Goal: Information Seeking & Learning: Learn about a topic

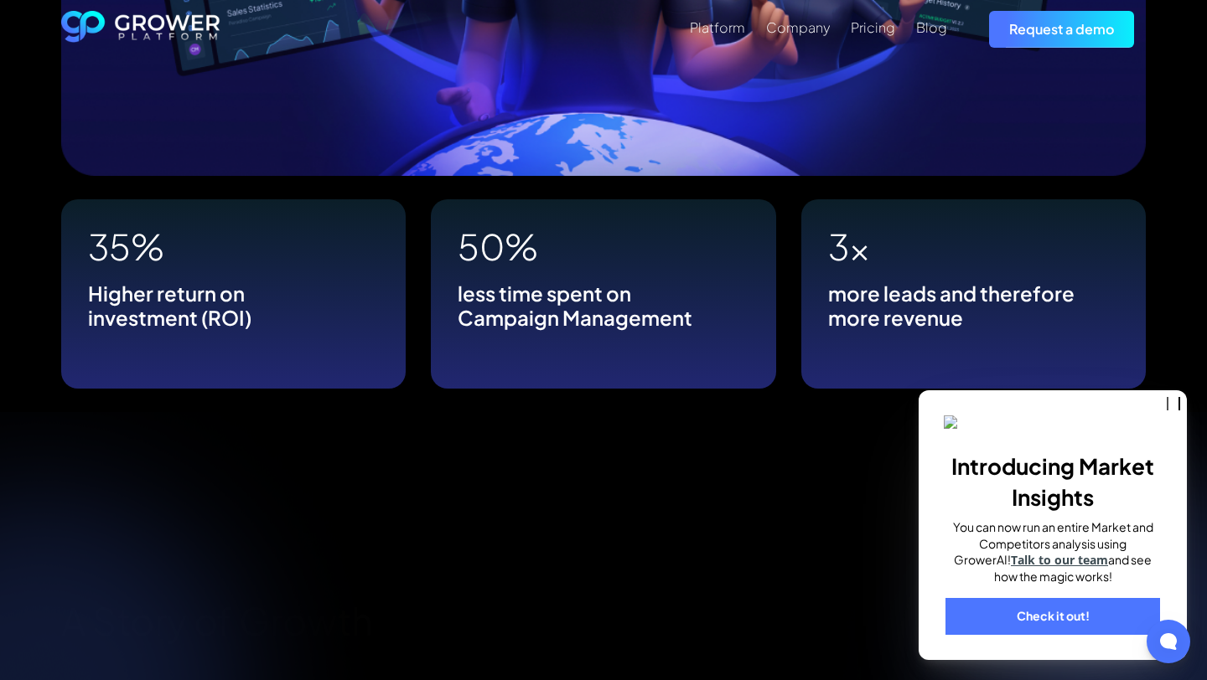
scroll to position [994, 0]
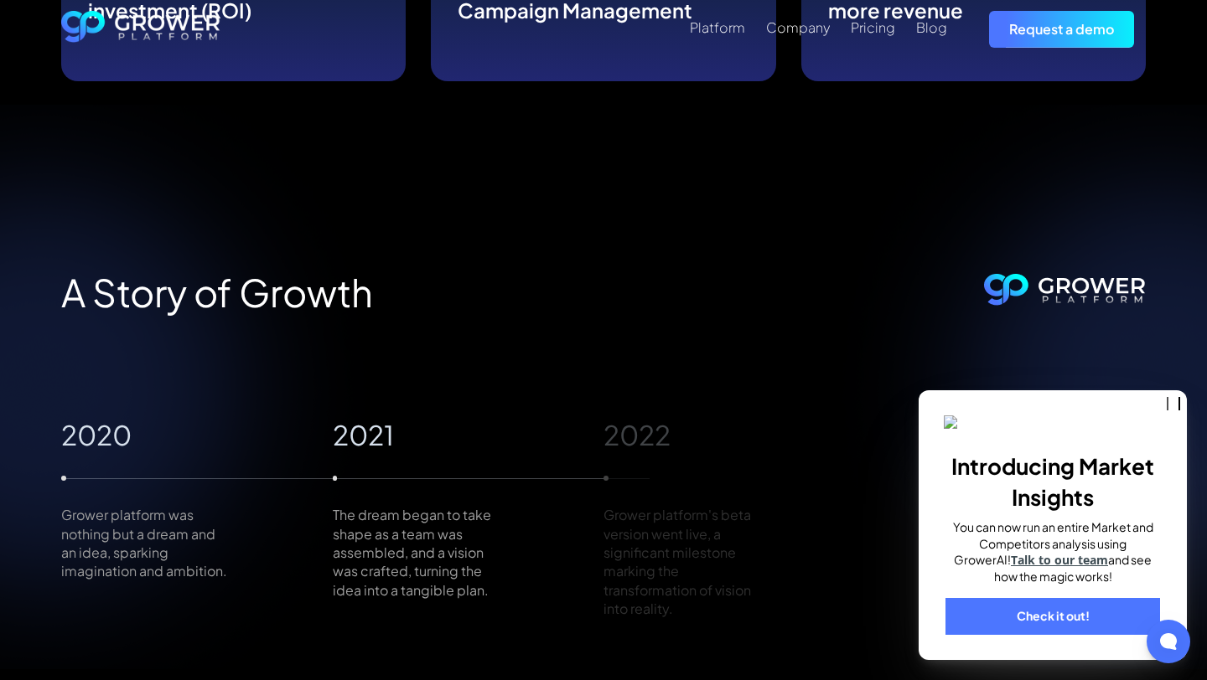
click at [1041, 236] on div "A Story of Growth 2020 Grower platform was nothing but a dream and an idea, spa…" at bounding box center [603, 387] width 1207 height 565
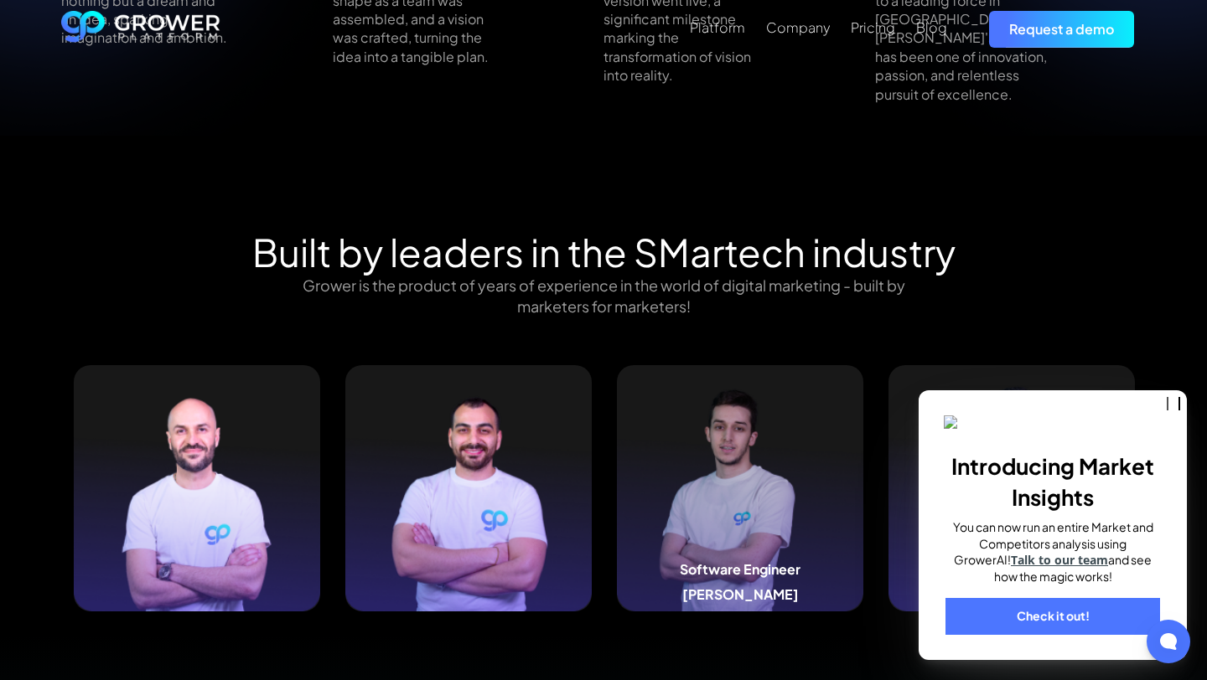
scroll to position [1606, 0]
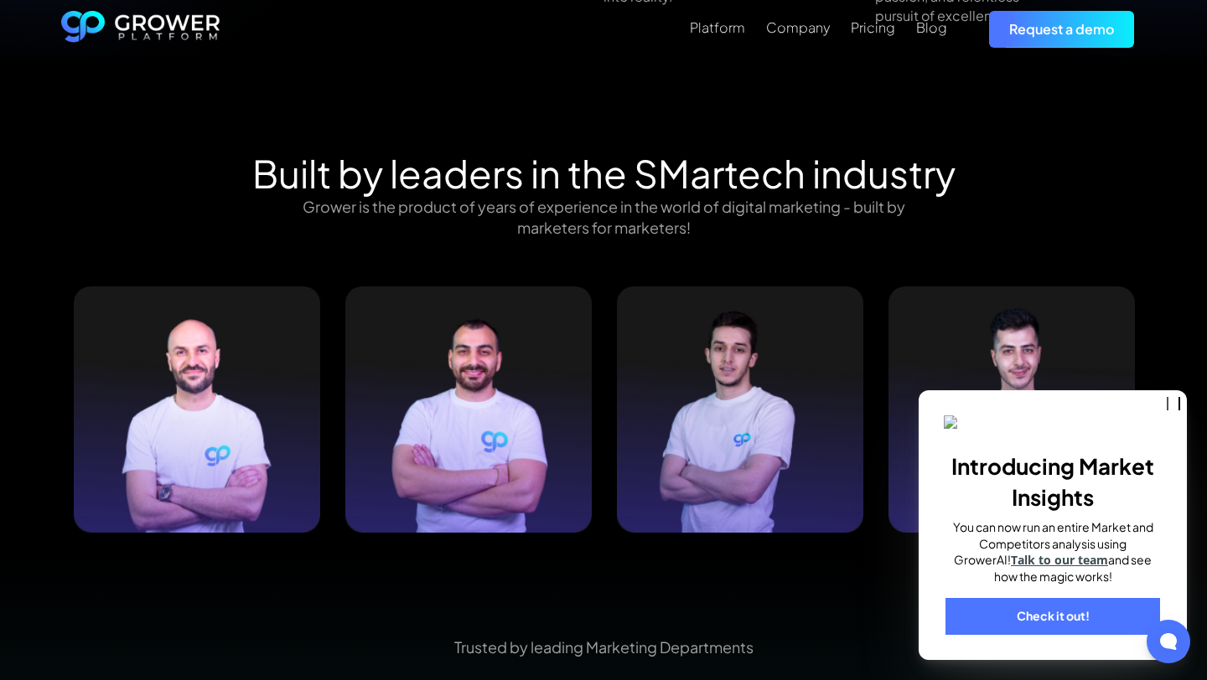
click at [1042, 390] on div "Introducing Market Insights You can now run an entire Market and Competitors an…" at bounding box center [1052, 525] width 268 height 270
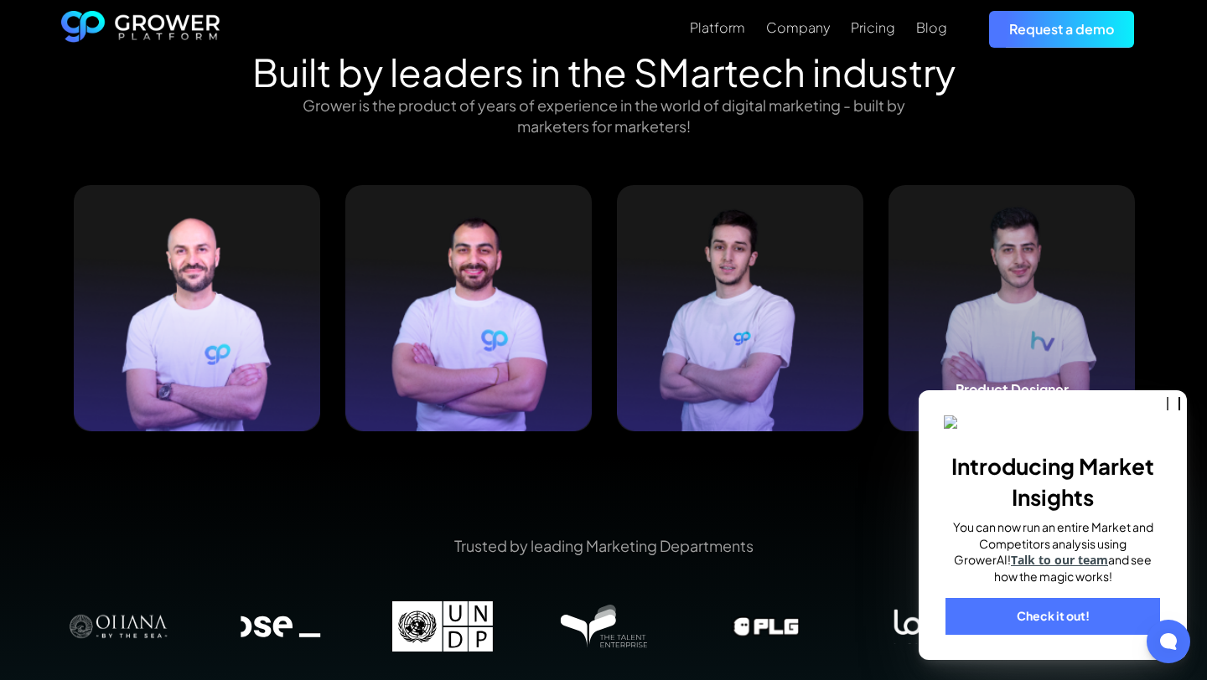
scroll to position [1709, 0]
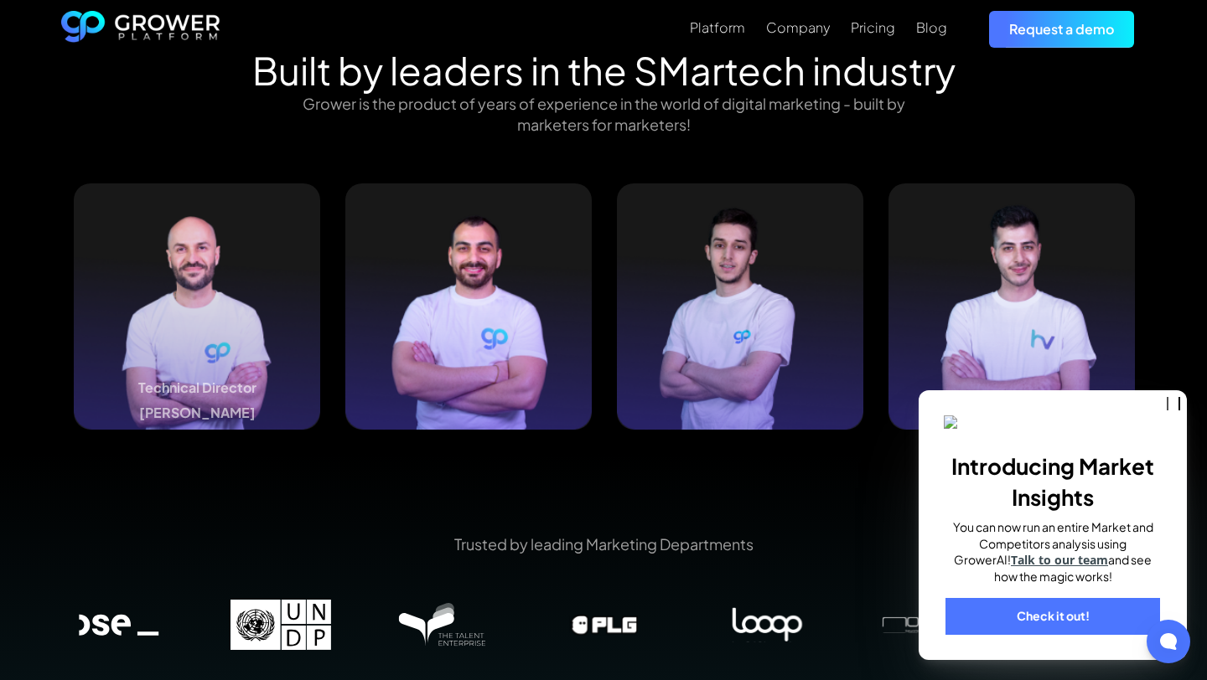
click at [257, 344] on img at bounding box center [197, 307] width 246 height 246
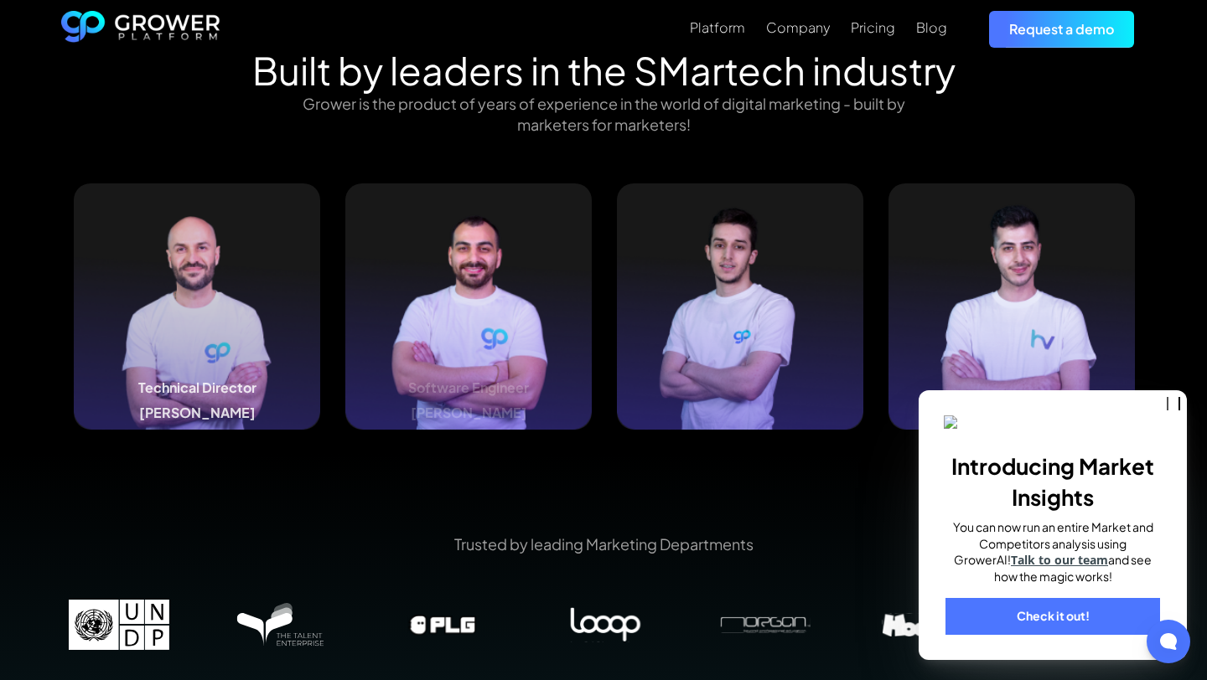
click at [539, 301] on img at bounding box center [468, 307] width 246 height 246
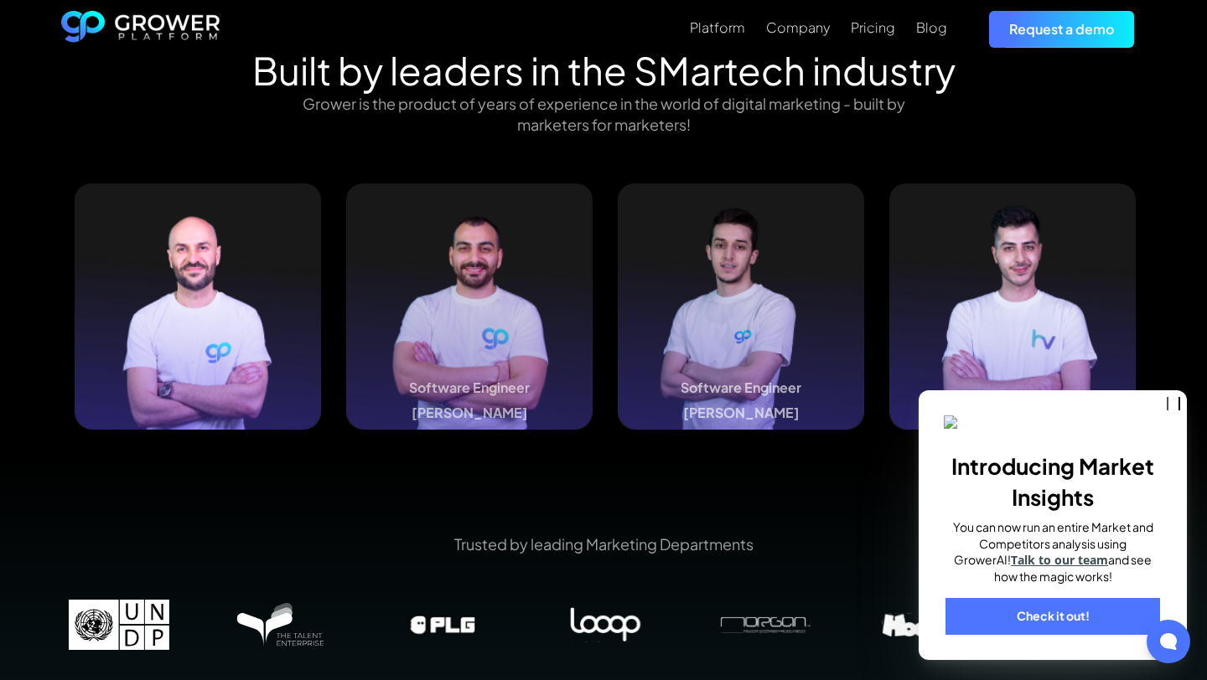
click at [710, 280] on img at bounding box center [741, 307] width 246 height 246
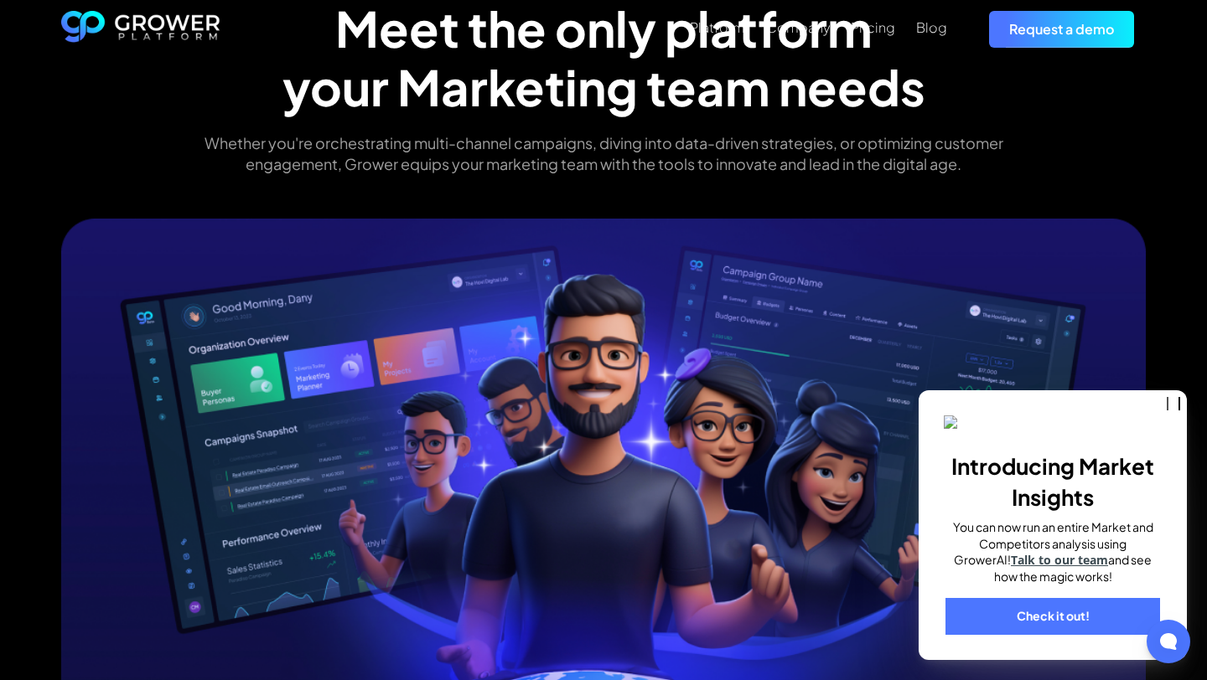
scroll to position [0, 0]
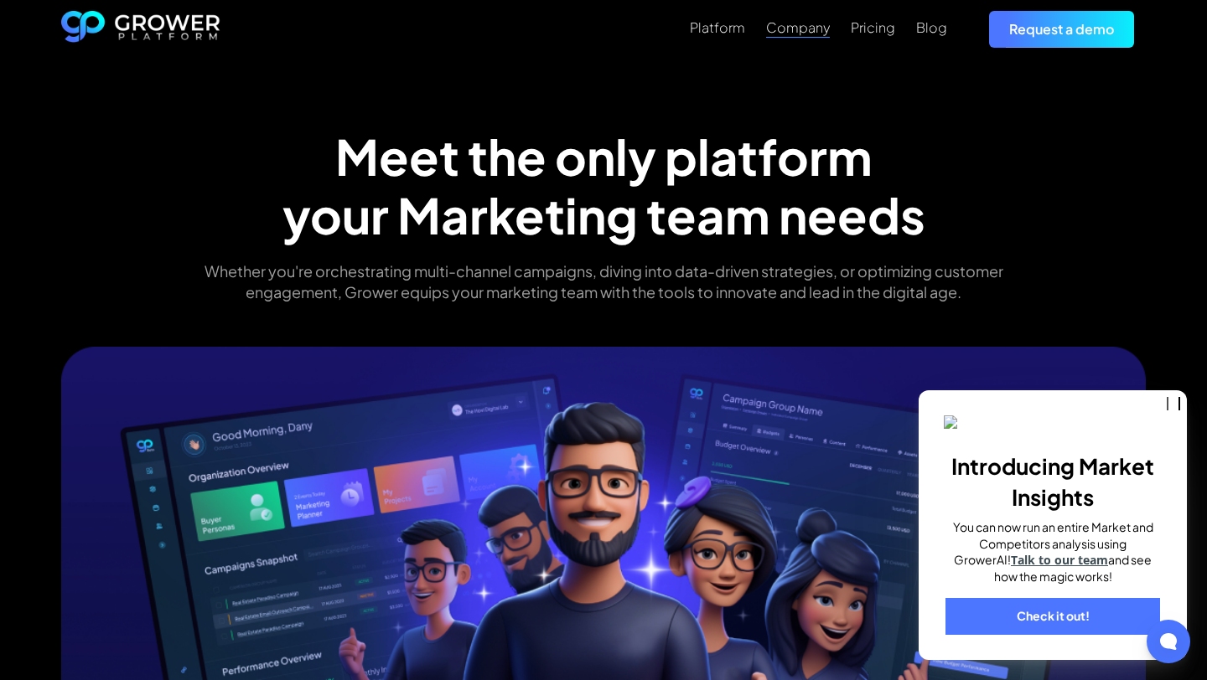
click at [813, 34] on div "Company" at bounding box center [798, 27] width 64 height 16
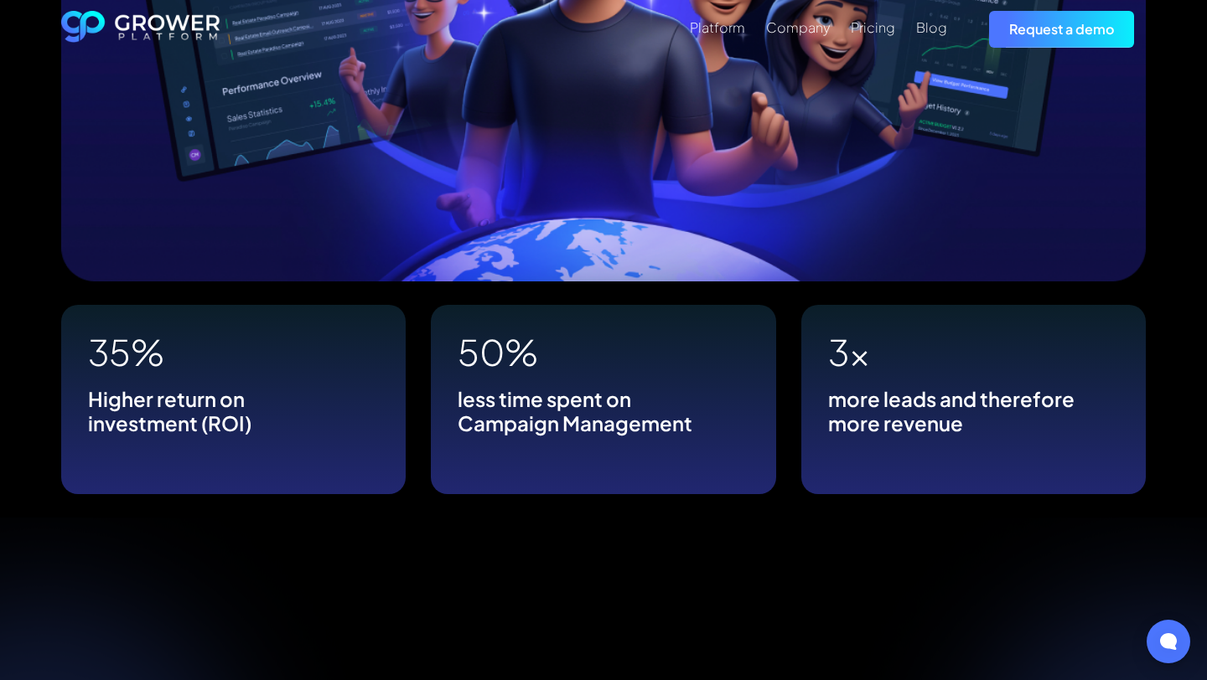
scroll to position [795, 0]
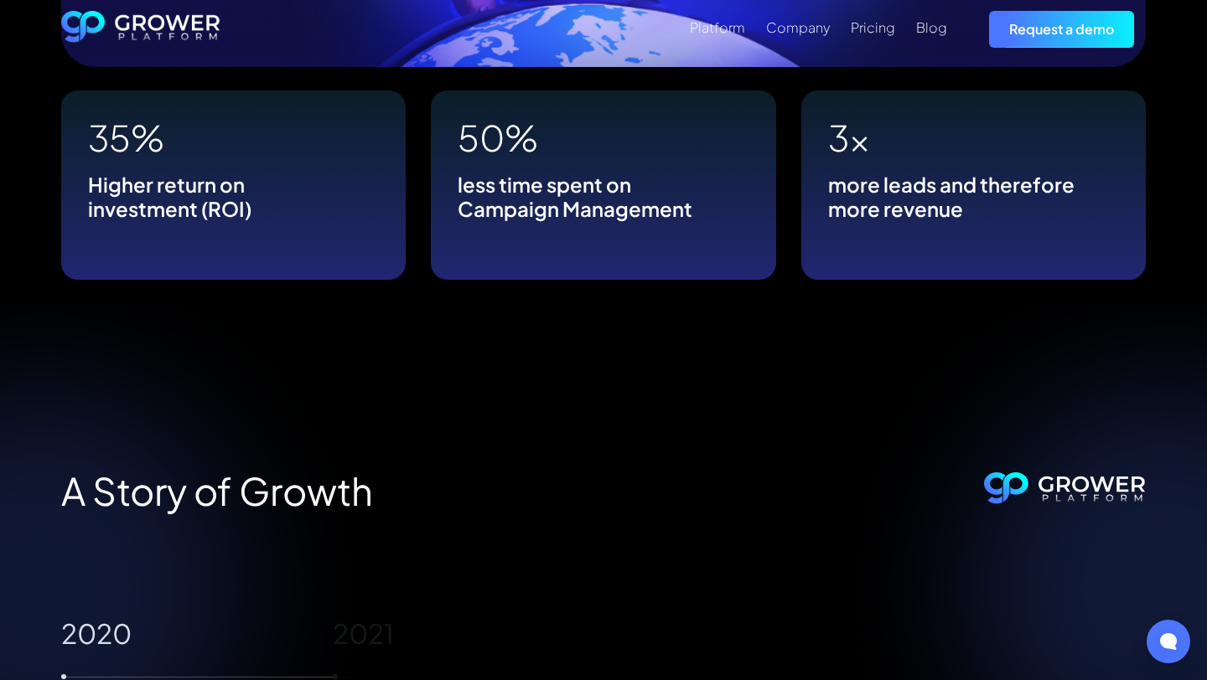
click at [871, 217] on div "more leads and therefore more revenue" at bounding box center [954, 197] width 253 height 49
click at [690, 230] on div "50% less time spent on Campaign Management" at bounding box center [603, 184] width 344 height 189
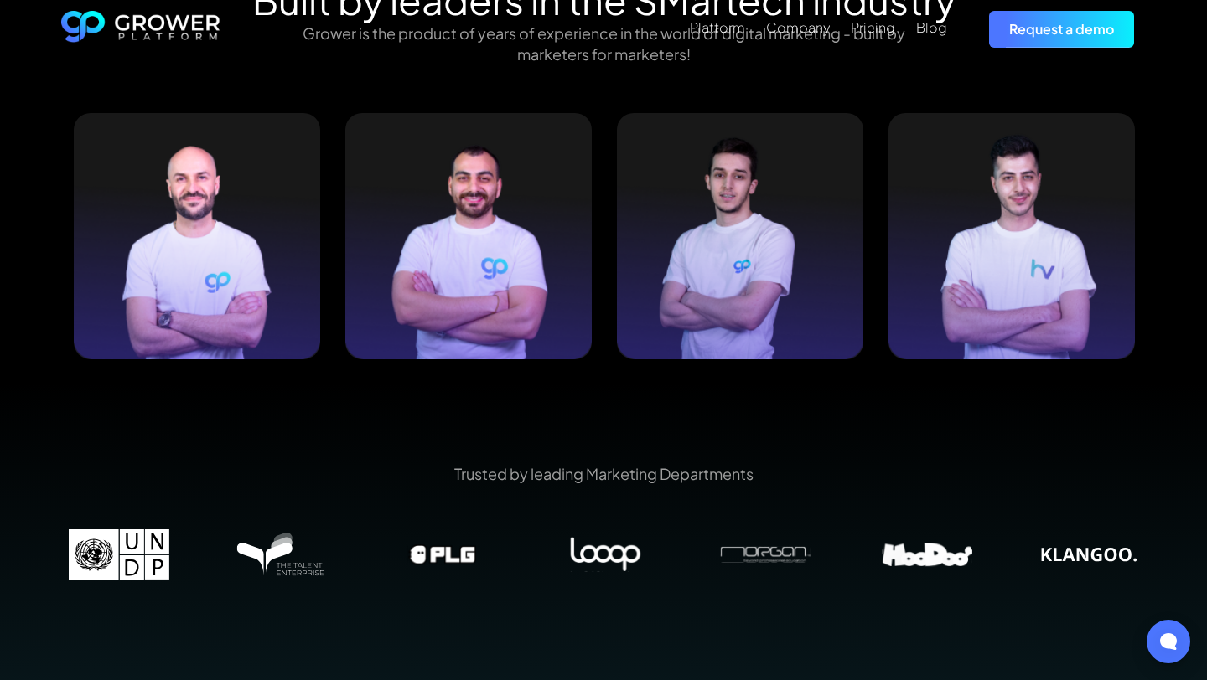
scroll to position [1741, 0]
